Goal: Task Accomplishment & Management: Complete application form

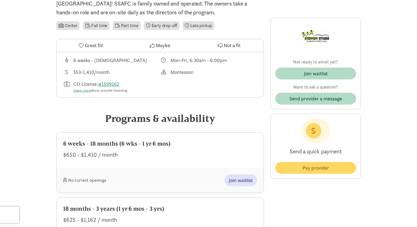
scroll to position [160, 0]
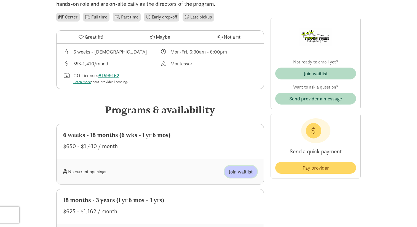
click at [240, 170] on span "Join waitlist" at bounding box center [241, 171] width 24 height 7
click at [237, 172] on span "Join waitlist" at bounding box center [241, 171] width 24 height 7
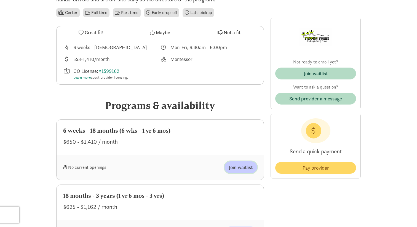
scroll to position [166, 0]
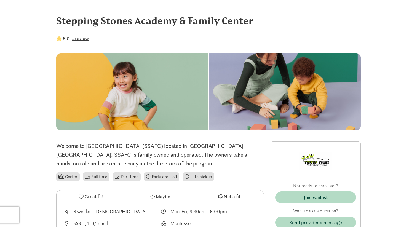
scroll to position [160, 0]
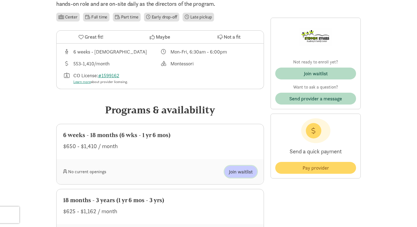
click at [233, 169] on span "Join waitlist" at bounding box center [241, 171] width 24 height 7
click at [242, 172] on span "Join waitlist" at bounding box center [241, 171] width 24 height 7
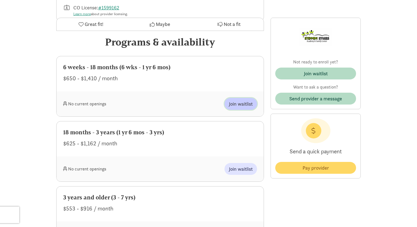
scroll to position [261, 0]
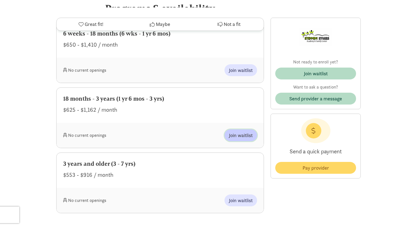
click at [239, 131] on button "Join waitlist" at bounding box center [241, 135] width 33 height 12
click at [241, 67] on span "Join waitlist" at bounding box center [241, 70] width 24 height 7
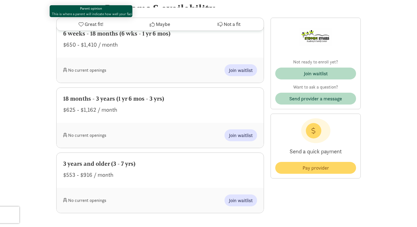
click at [96, 23] on span "Great fit!" at bounding box center [94, 24] width 19 height 7
click at [81, 26] on icon at bounding box center [81, 24] width 5 height 5
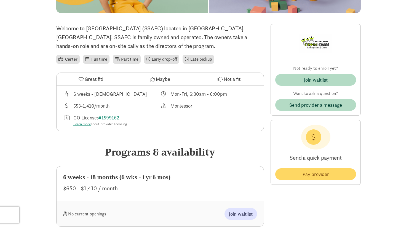
scroll to position [128, 0]
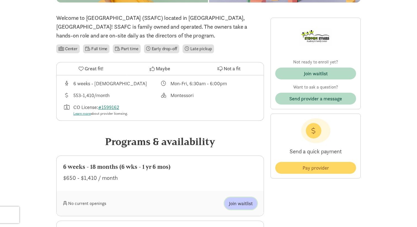
click at [239, 205] on span "Join waitlist" at bounding box center [241, 203] width 24 height 7
click at [242, 203] on span "Join waitlist" at bounding box center [241, 203] width 24 height 7
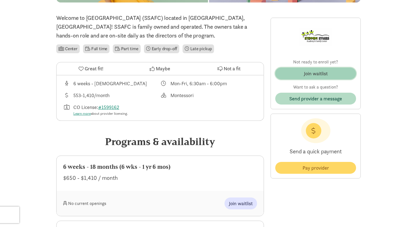
click at [313, 73] on div "Join waitlist" at bounding box center [316, 73] width 24 height 7
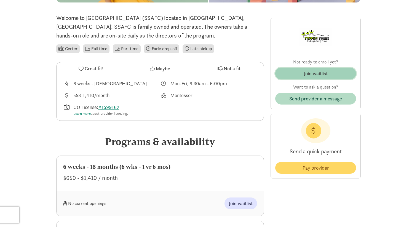
click at [313, 73] on div "Join waitlist" at bounding box center [316, 73] width 24 height 7
click at [296, 73] on span "Join waitlist" at bounding box center [316, 73] width 72 height 7
click at [308, 72] on div "Join waitlist" at bounding box center [316, 73] width 24 height 7
click at [293, 73] on span "Join waitlist" at bounding box center [316, 73] width 72 height 7
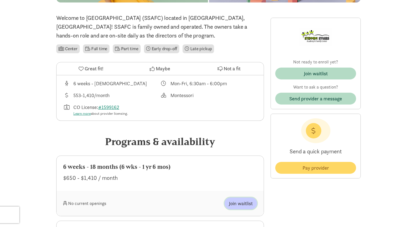
click at [242, 204] on span "Join waitlist" at bounding box center [241, 203] width 24 height 7
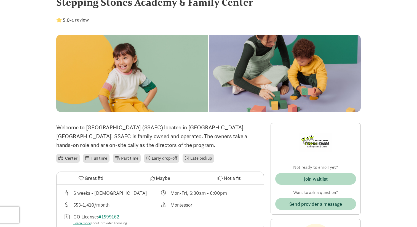
scroll to position [19, 0]
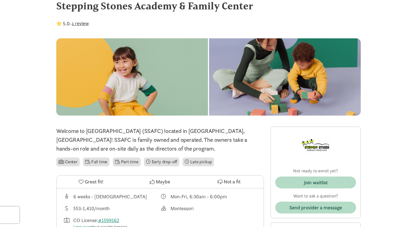
scroll to position [17, 0]
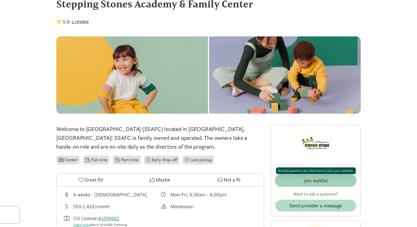
click at [310, 180] on div "Join waitlist" at bounding box center [316, 180] width 24 height 7
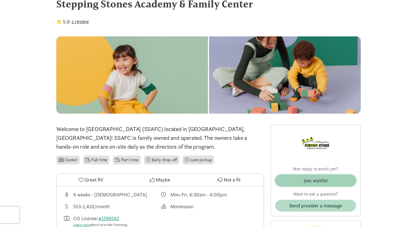
click at [310, 180] on div "Join waitlist" at bounding box center [316, 180] width 24 height 7
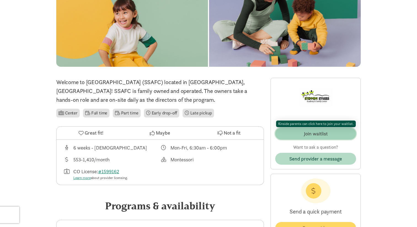
scroll to position [125, 0]
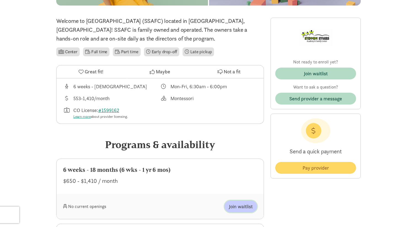
click at [237, 204] on span "Join waitlist" at bounding box center [241, 206] width 24 height 7
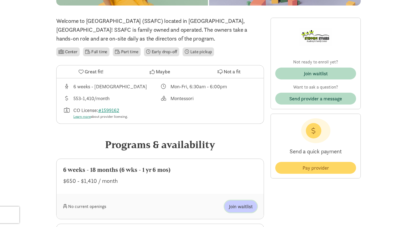
click at [237, 204] on span "Join waitlist" at bounding box center [241, 206] width 24 height 7
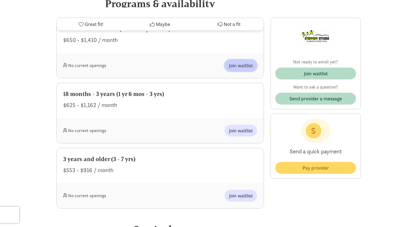
scroll to position [287, 0]
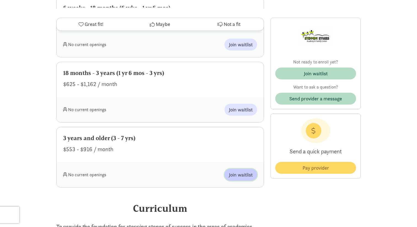
click at [238, 173] on span "Join waitlist" at bounding box center [241, 174] width 24 height 7
click at [240, 107] on span "Join waitlist" at bounding box center [241, 109] width 24 height 7
click at [244, 44] on span "Join waitlist" at bounding box center [241, 44] width 24 height 7
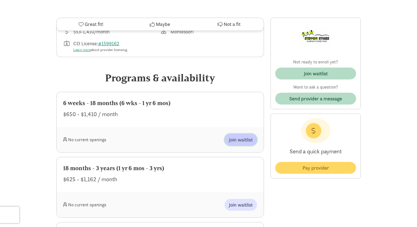
scroll to position [0, 0]
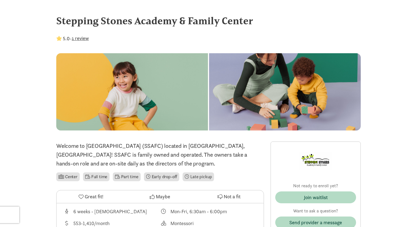
click at [322, 160] on img at bounding box center [316, 161] width 33 height 30
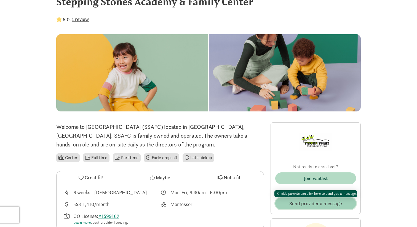
click at [312, 203] on span "Send provider a message" at bounding box center [316, 203] width 53 height 7
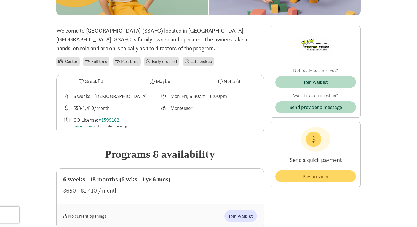
scroll to position [116, 0]
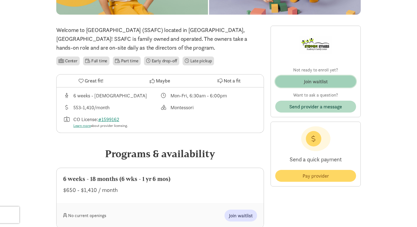
click at [305, 83] on div "Join waitlist" at bounding box center [316, 81] width 24 height 7
click at [313, 84] on div "Join waitlist" at bounding box center [316, 81] width 24 height 7
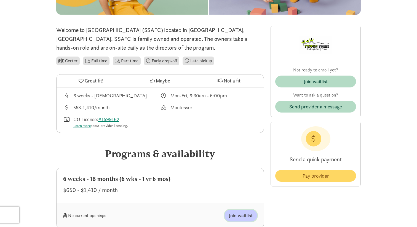
click at [241, 215] on span "Join waitlist" at bounding box center [241, 215] width 24 height 7
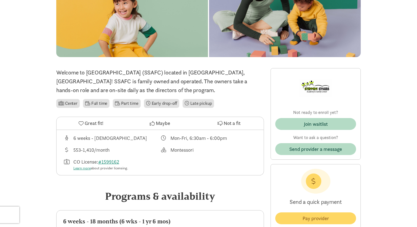
scroll to position [75, 0]
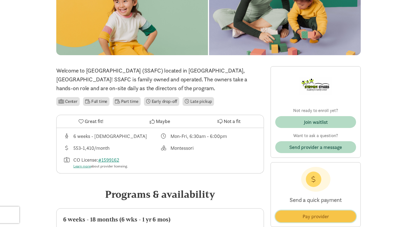
click at [313, 214] on span "Pay provider" at bounding box center [316, 216] width 27 height 7
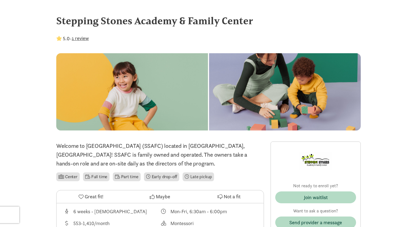
scroll to position [75, 0]
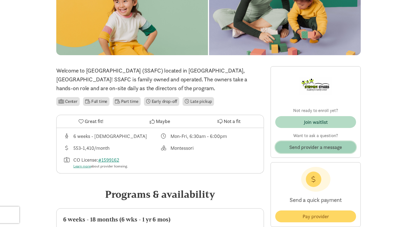
click at [312, 145] on span "Send provider a message" at bounding box center [316, 147] width 53 height 7
click at [313, 148] on span "Send provider a message" at bounding box center [316, 147] width 53 height 7
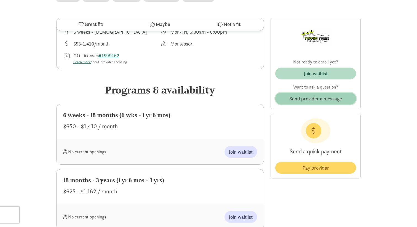
scroll to position [182, 0]
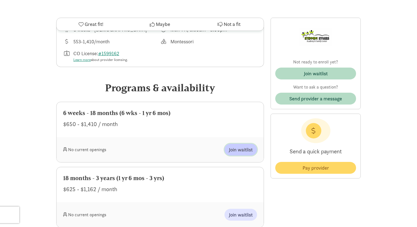
click at [235, 148] on span "Join waitlist" at bounding box center [241, 149] width 24 height 7
